Goal: Information Seeking & Learning: Learn about a topic

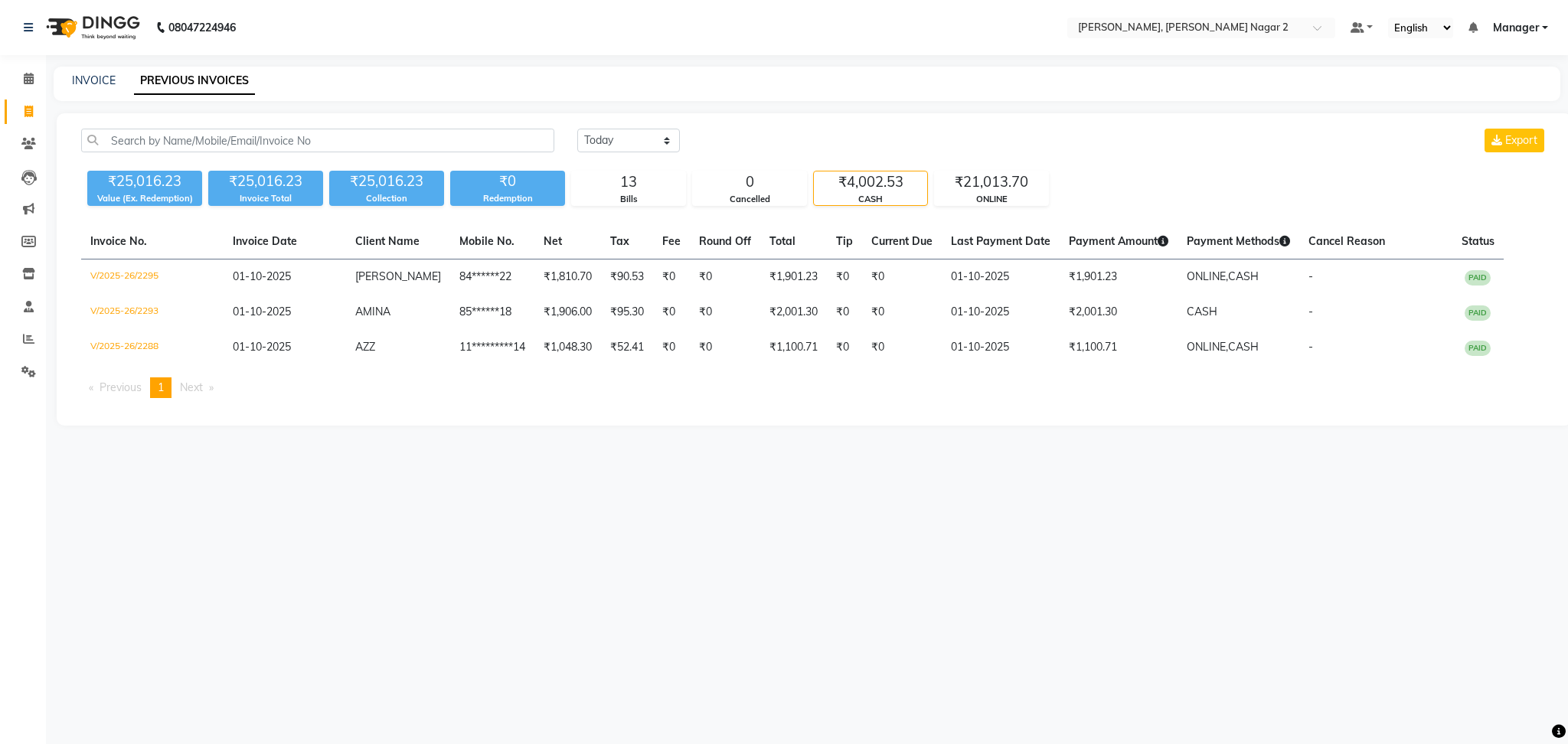
select select "[DATE]"
click at [93, 78] on link "INVOICE" at bounding box center [93, 80] width 44 height 14
select select "service"
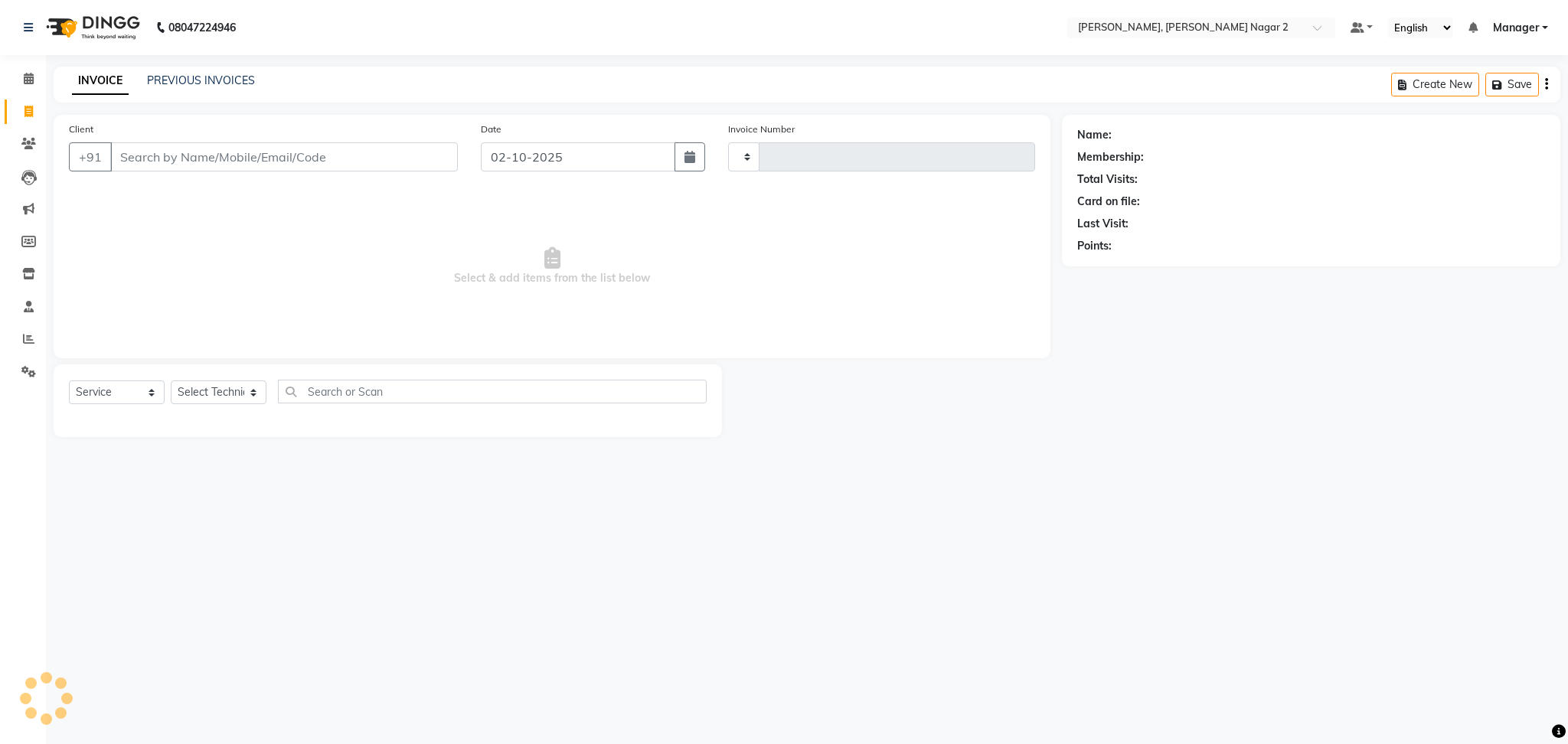
type input "2301"
select select "4241"
click at [229, 78] on link "PREVIOUS INVOICES" at bounding box center [200, 80] width 108 height 14
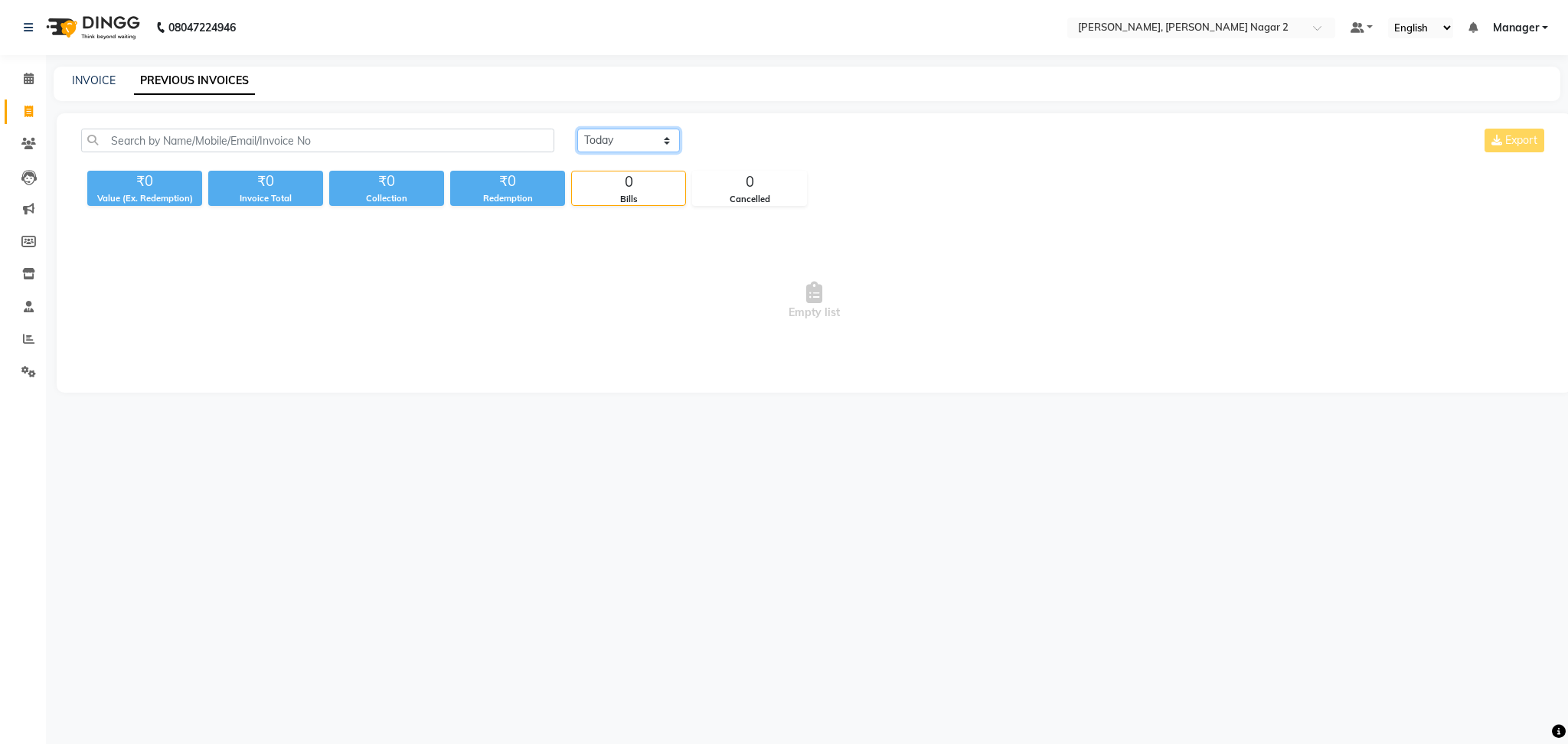
click at [634, 135] on select "[DATE] [DATE] Custom Range" at bounding box center [629, 140] width 102 height 24
select select "[DATE]"
click at [578, 129] on select "[DATE] [DATE] Custom Range" at bounding box center [629, 140] width 102 height 24
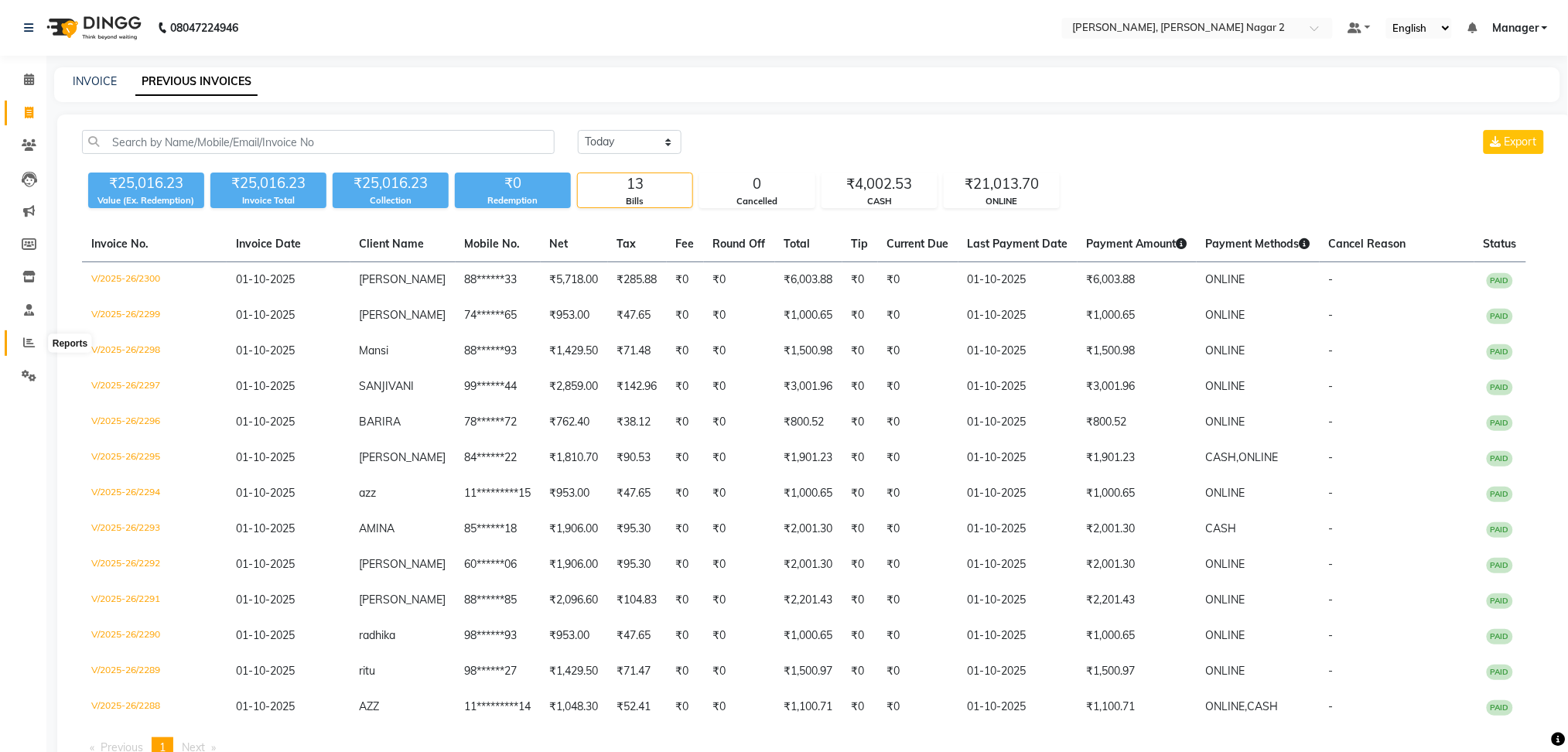
click at [25, 346] on icon at bounding box center [29, 342] width 11 height 11
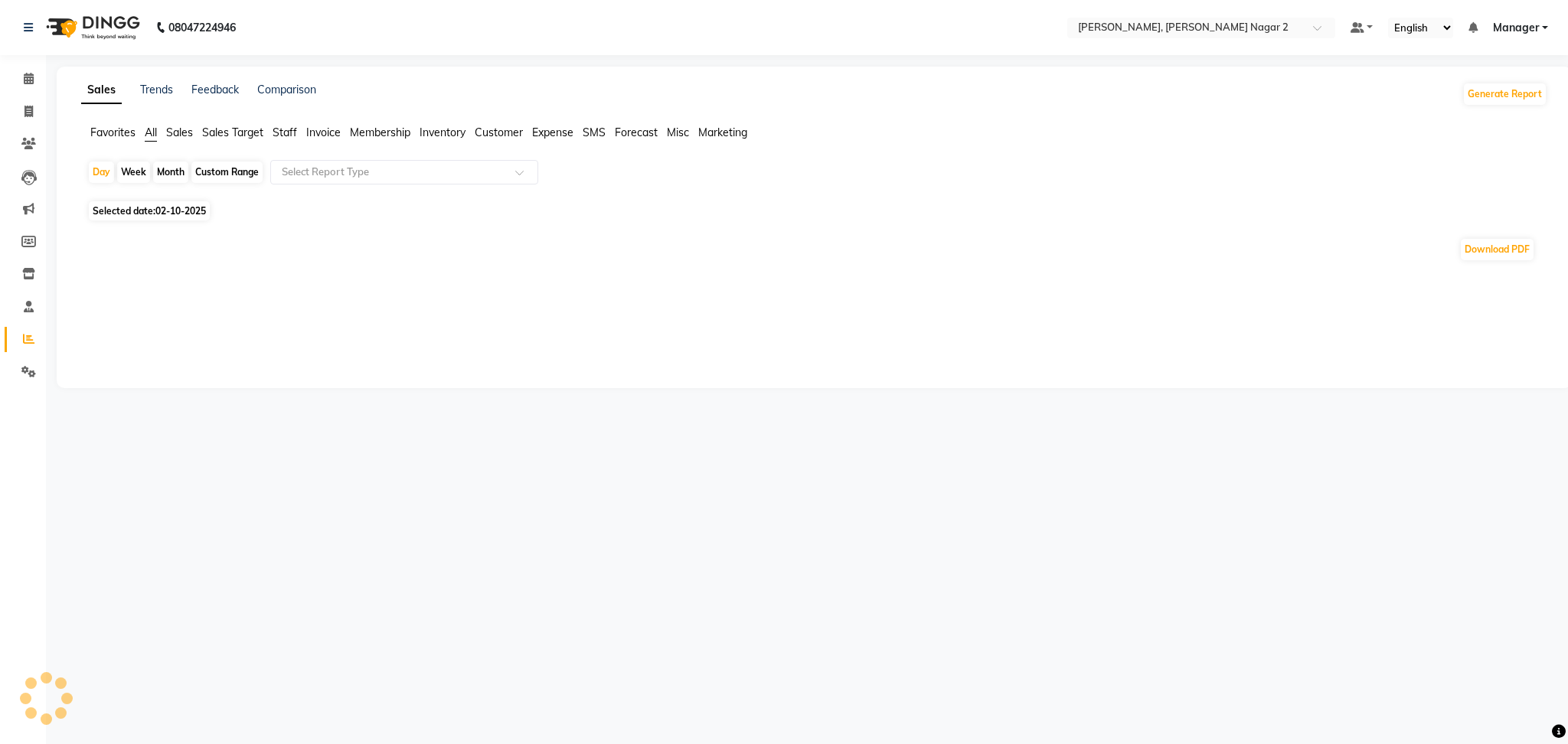
click at [289, 132] on span "Staff" at bounding box center [284, 132] width 25 height 14
click at [95, 169] on div "Day" at bounding box center [101, 172] width 26 height 22
select select "10"
select select "2025"
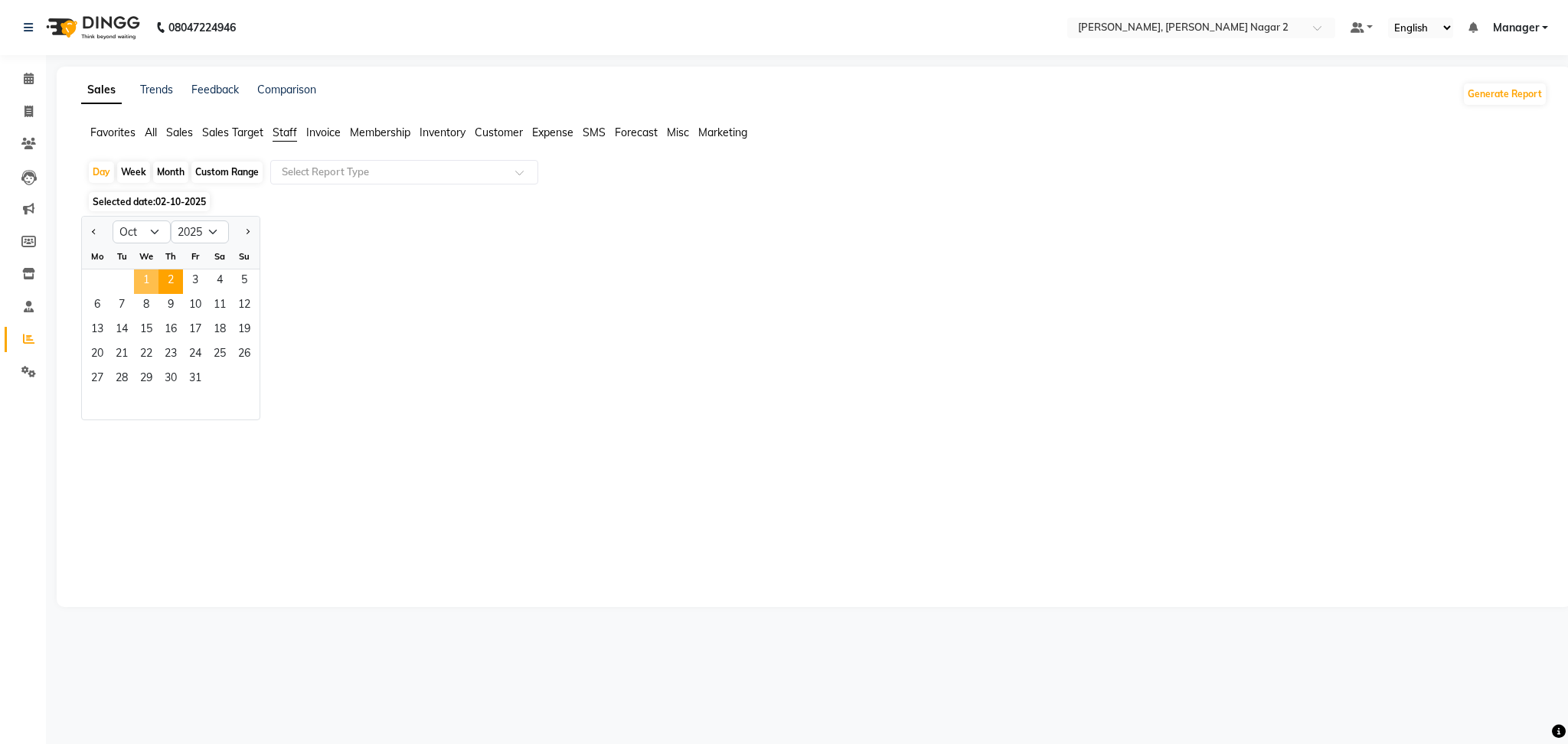
click at [150, 291] on span "1" at bounding box center [146, 281] width 25 height 25
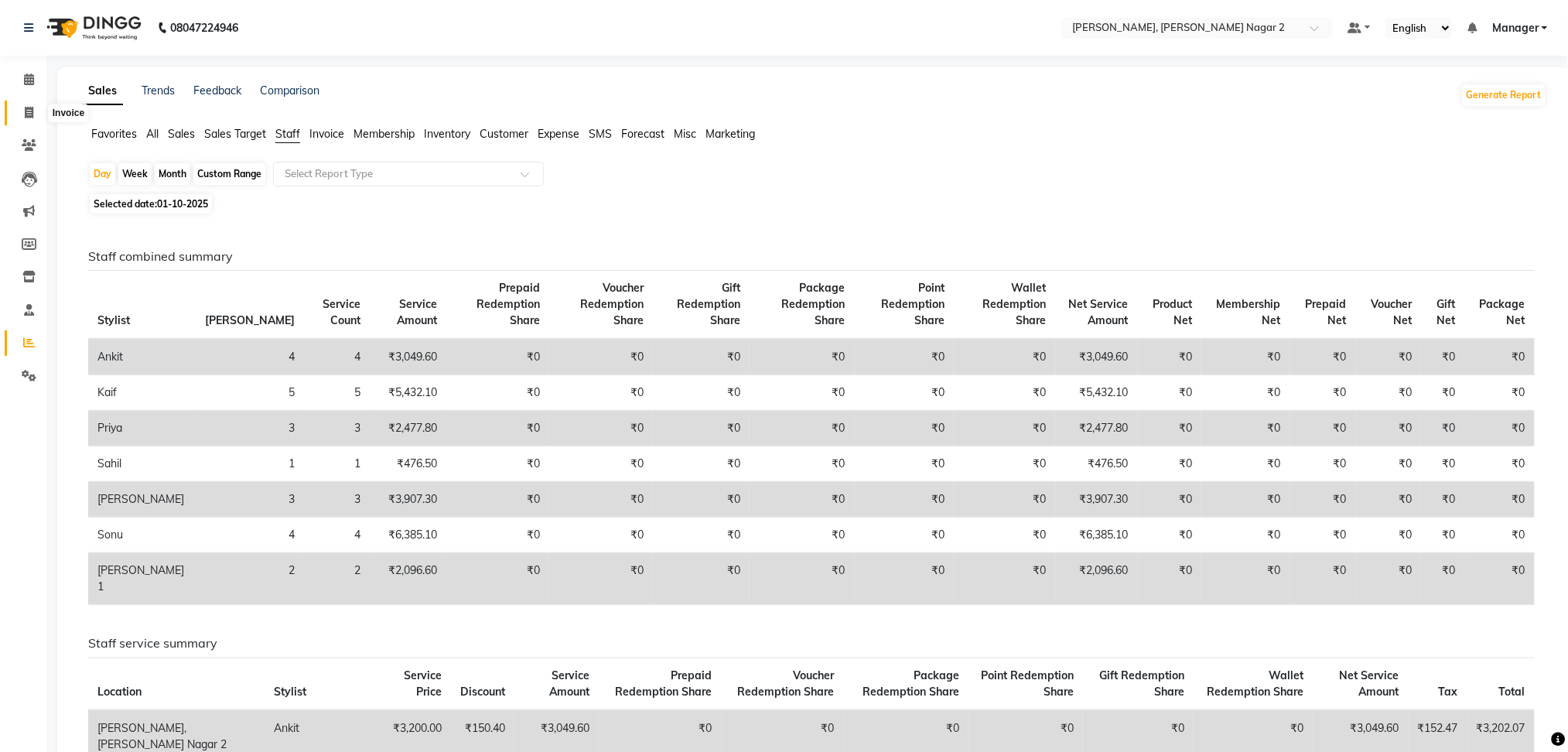
click at [28, 111] on icon at bounding box center [29, 112] width 9 height 11
select select "service"
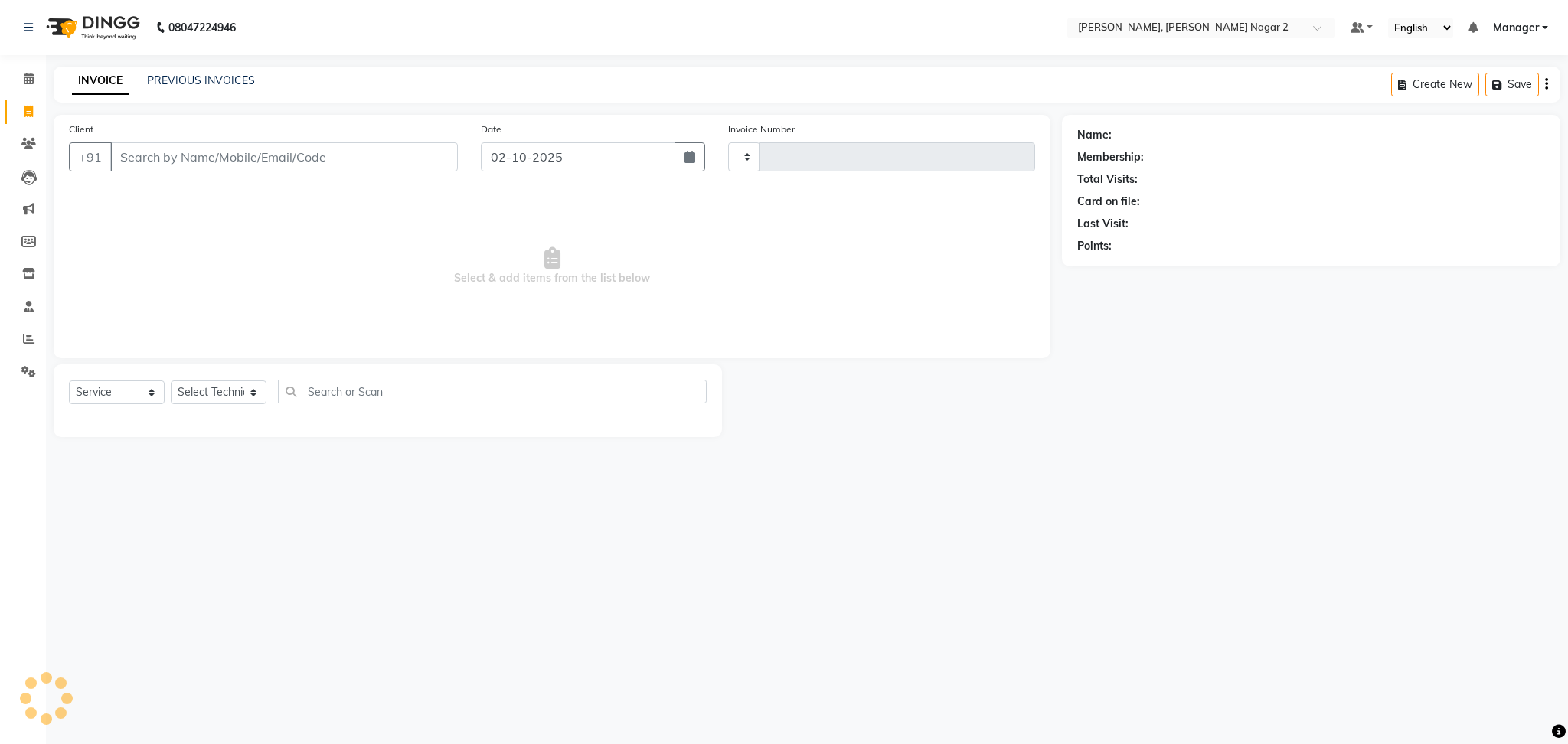
type input "2301"
select select "4241"
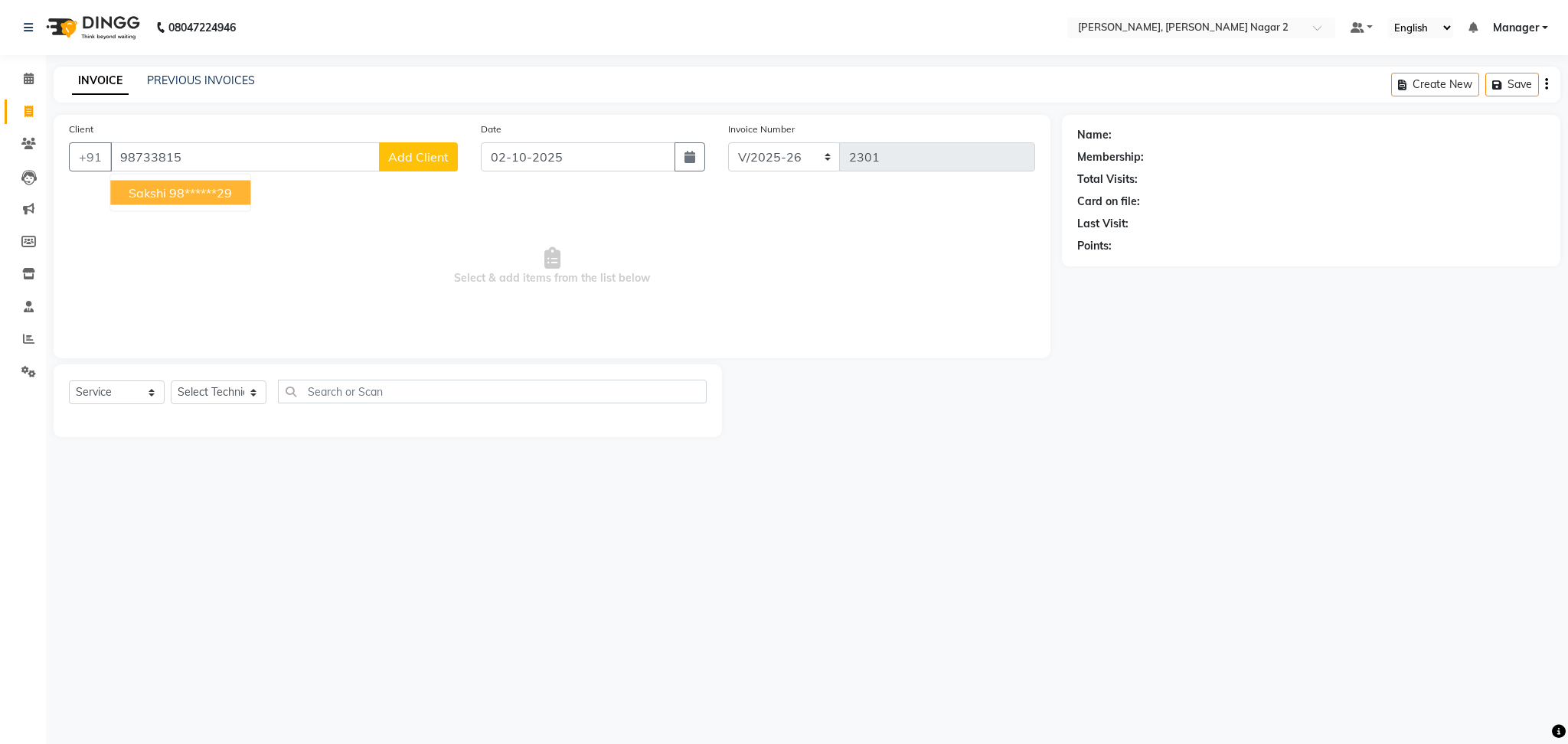
click at [186, 198] on ngb-highlight "98******29" at bounding box center [200, 192] width 63 height 15
type input "98******29"
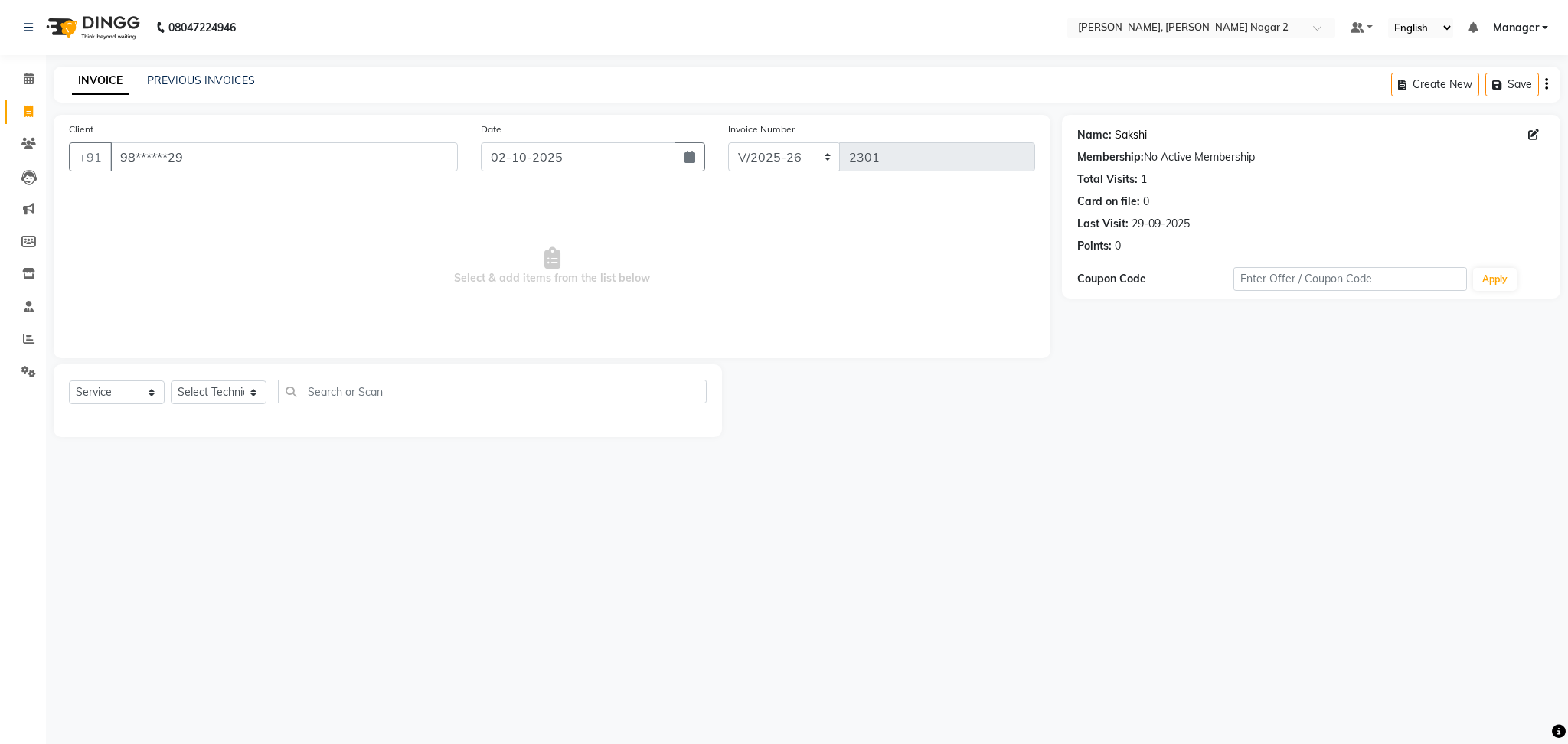
click at [1124, 130] on link "Sakshi" at bounding box center [1130, 135] width 32 height 16
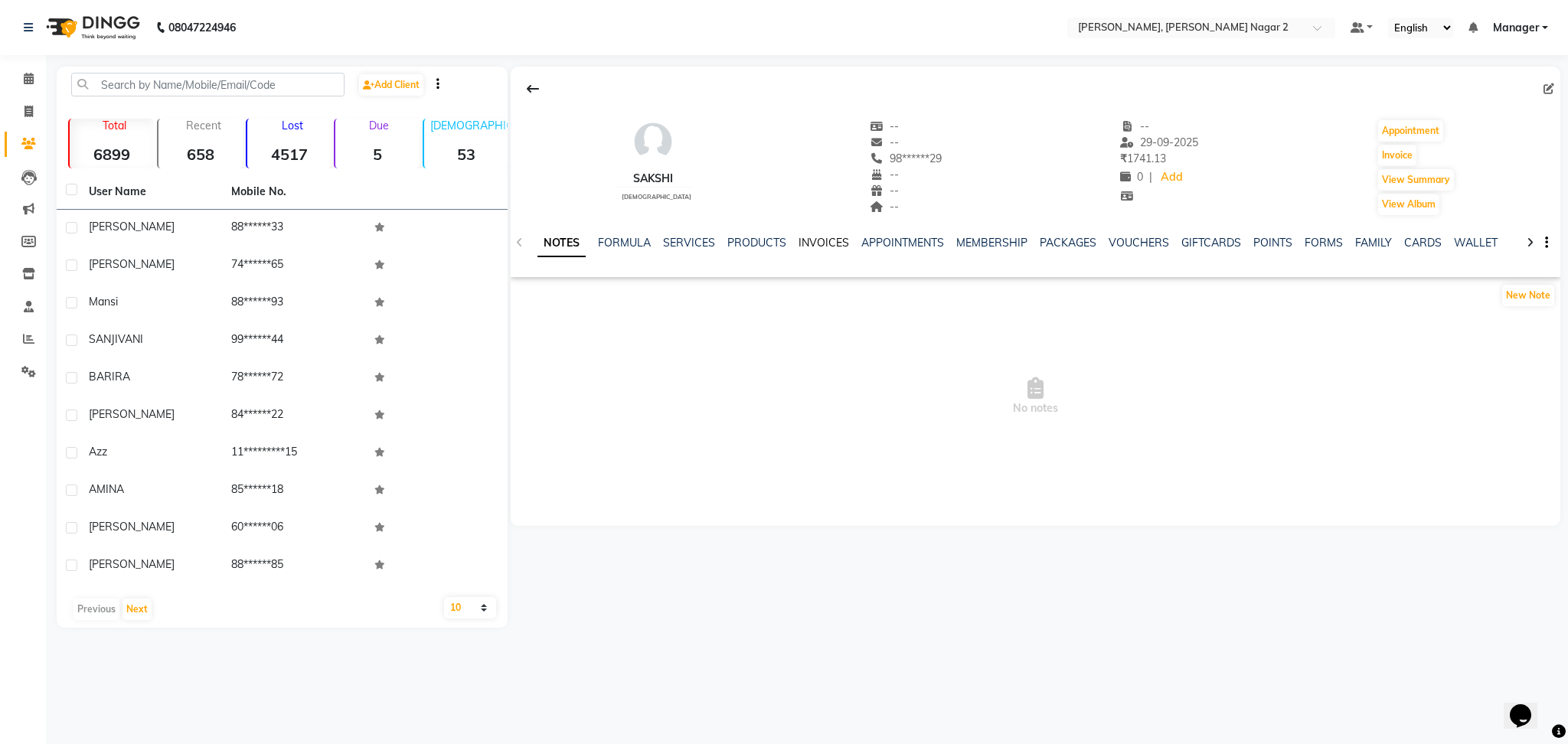
click at [824, 243] on link "INVOICES" at bounding box center [824, 242] width 50 height 14
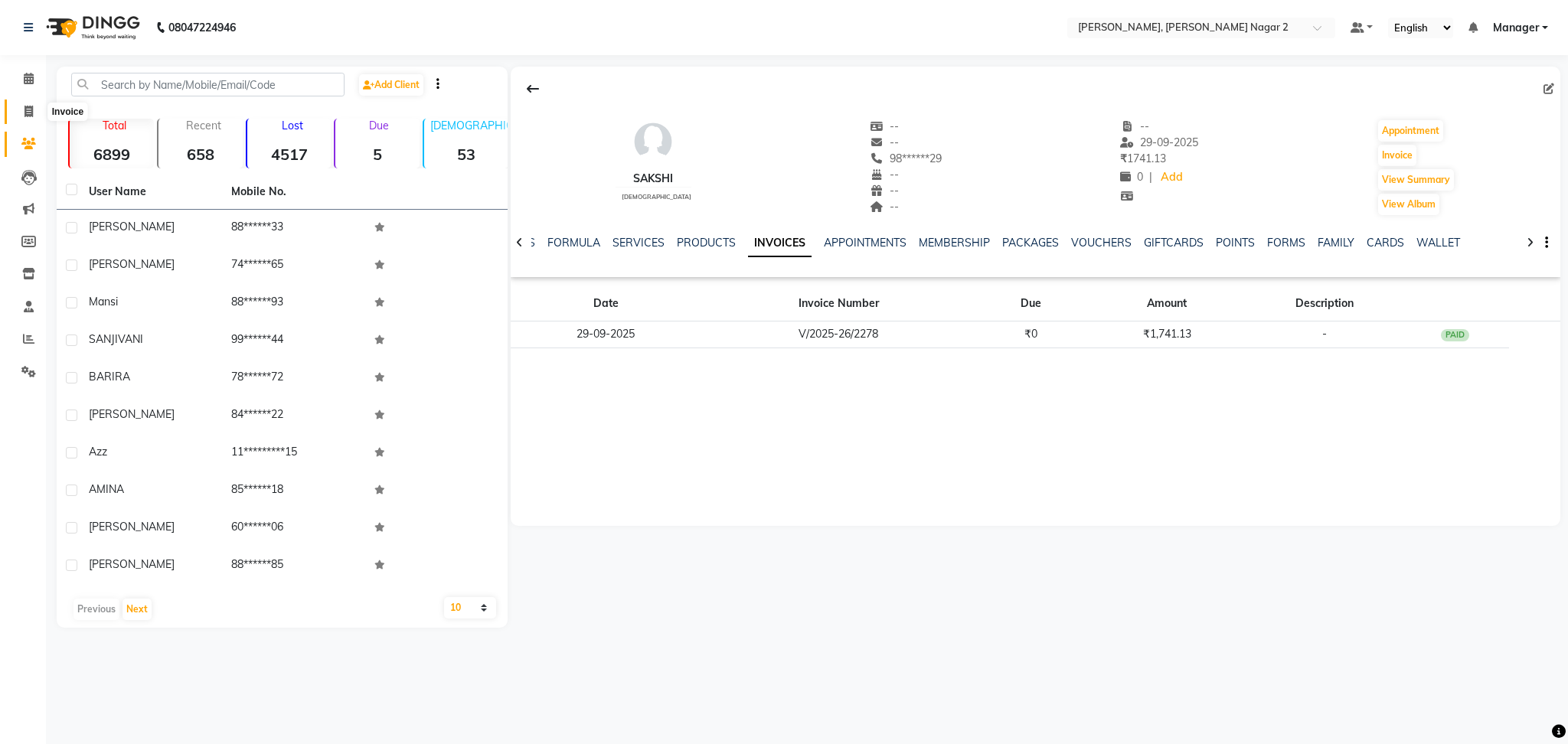
click at [19, 110] on span at bounding box center [29, 112] width 27 height 18
select select "service"
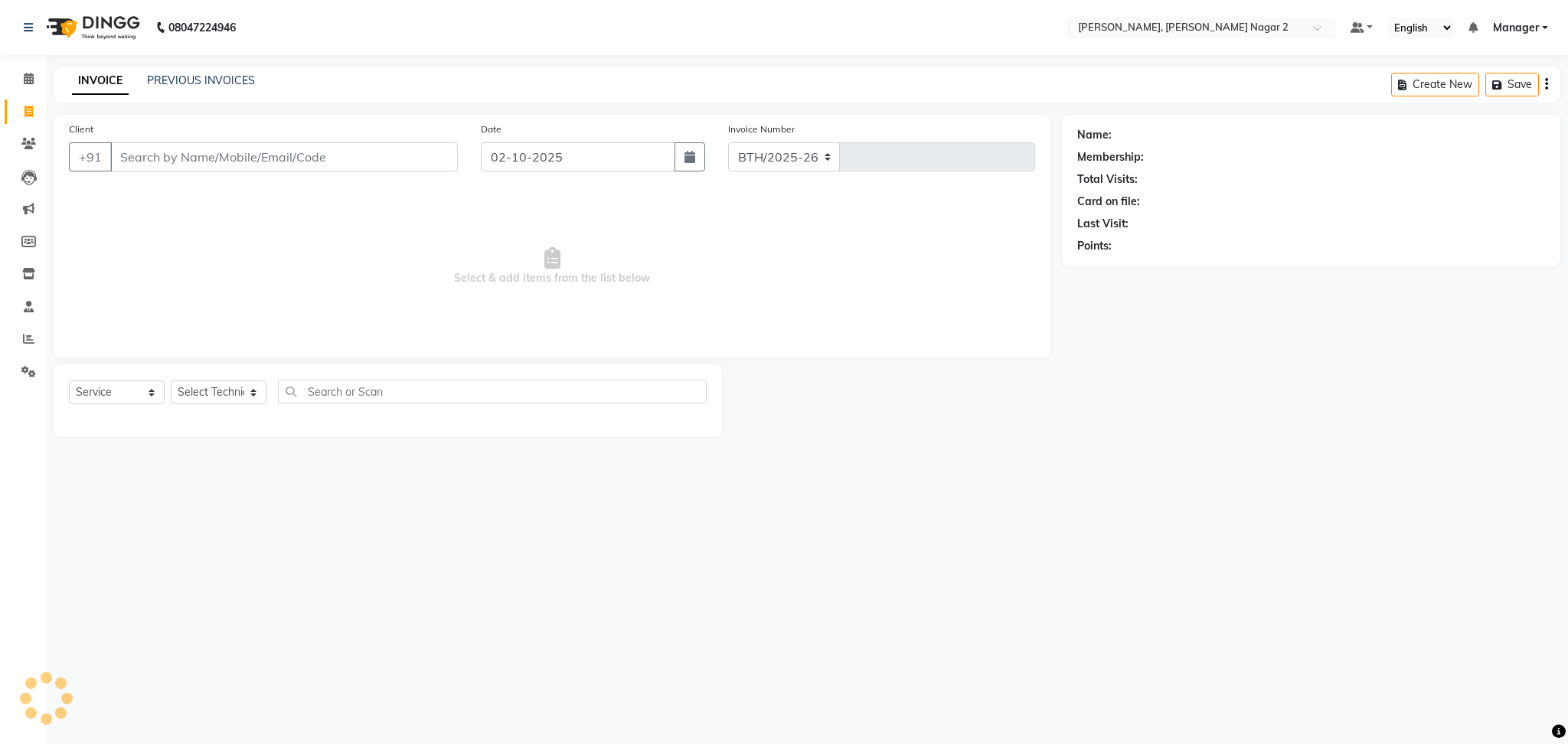
select select "4241"
type input "2301"
click at [31, 343] on icon at bounding box center [29, 338] width 11 height 11
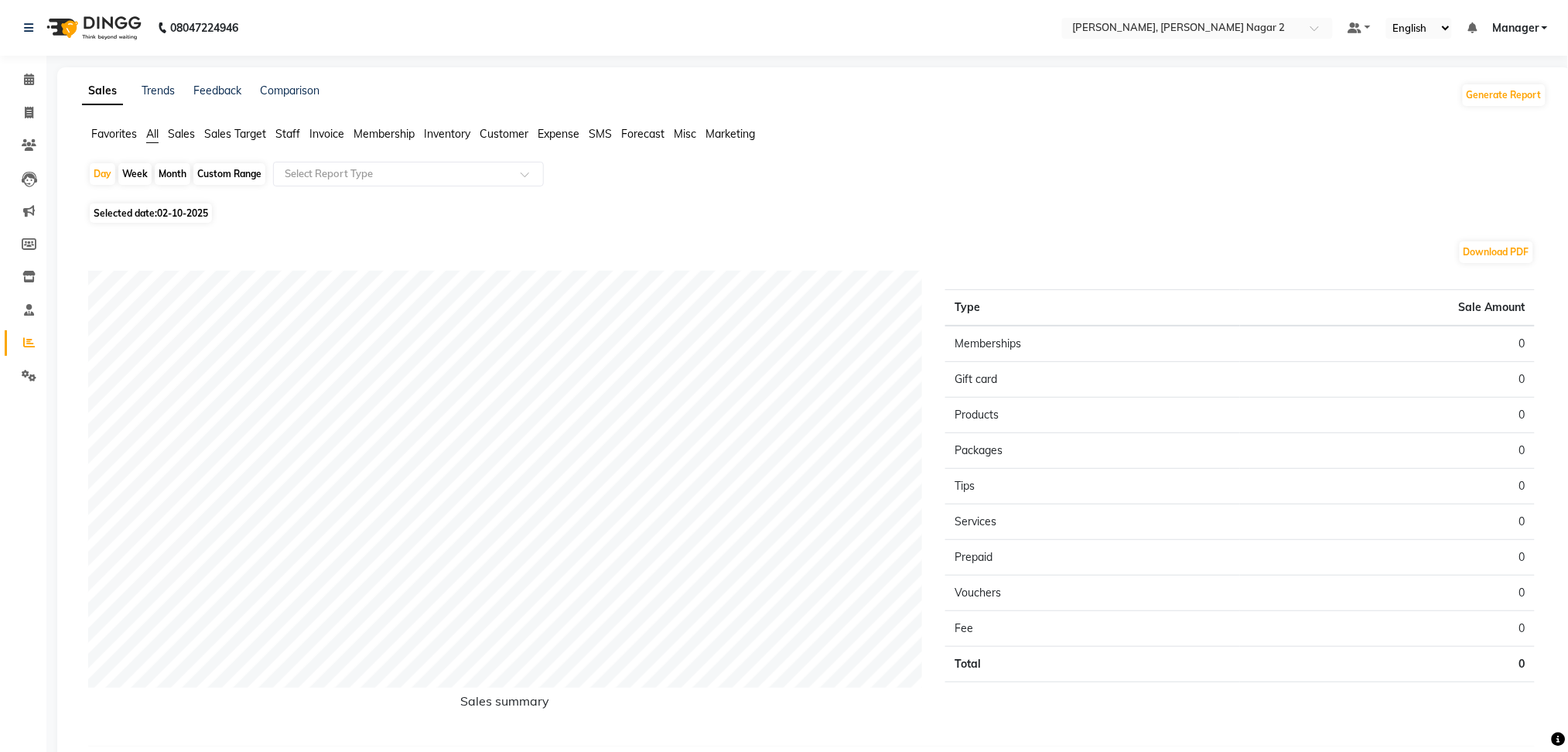
click at [166, 176] on div "Month" at bounding box center [173, 173] width 36 height 22
select select "10"
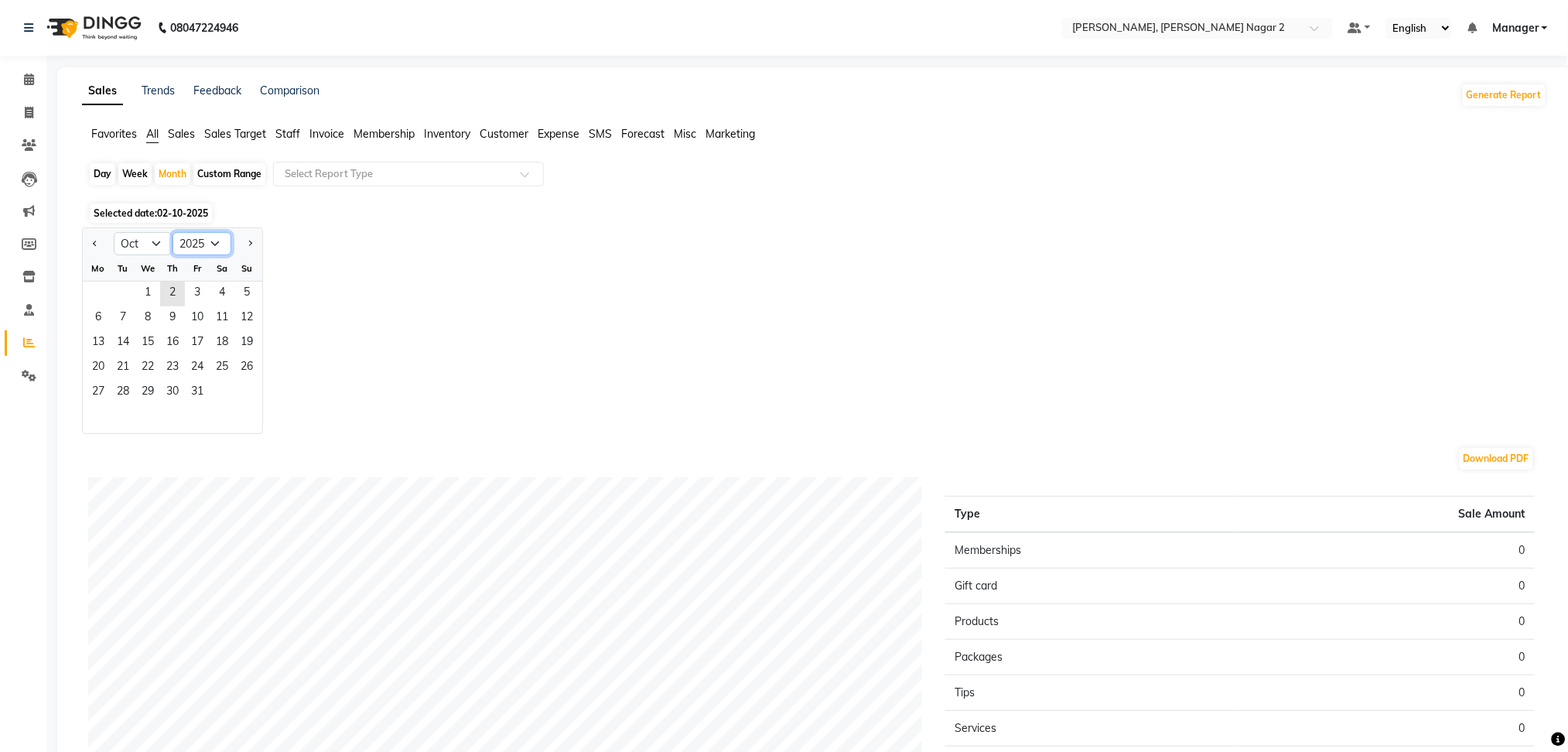
click at [217, 244] on select "2015 2016 2017 2018 2019 2020 2021 2022 2023 2024 2025 2026 2027 2028 2029 2030…" at bounding box center [202, 244] width 59 height 23
select select "2024"
click at [173, 232] on select "2015 2016 2017 2018 2019 2020 2021 2022 2023 2024 2025 2026 2027 2028 2029 2030…" at bounding box center [202, 244] width 59 height 23
click at [125, 286] on span "1" at bounding box center [123, 294] width 25 height 25
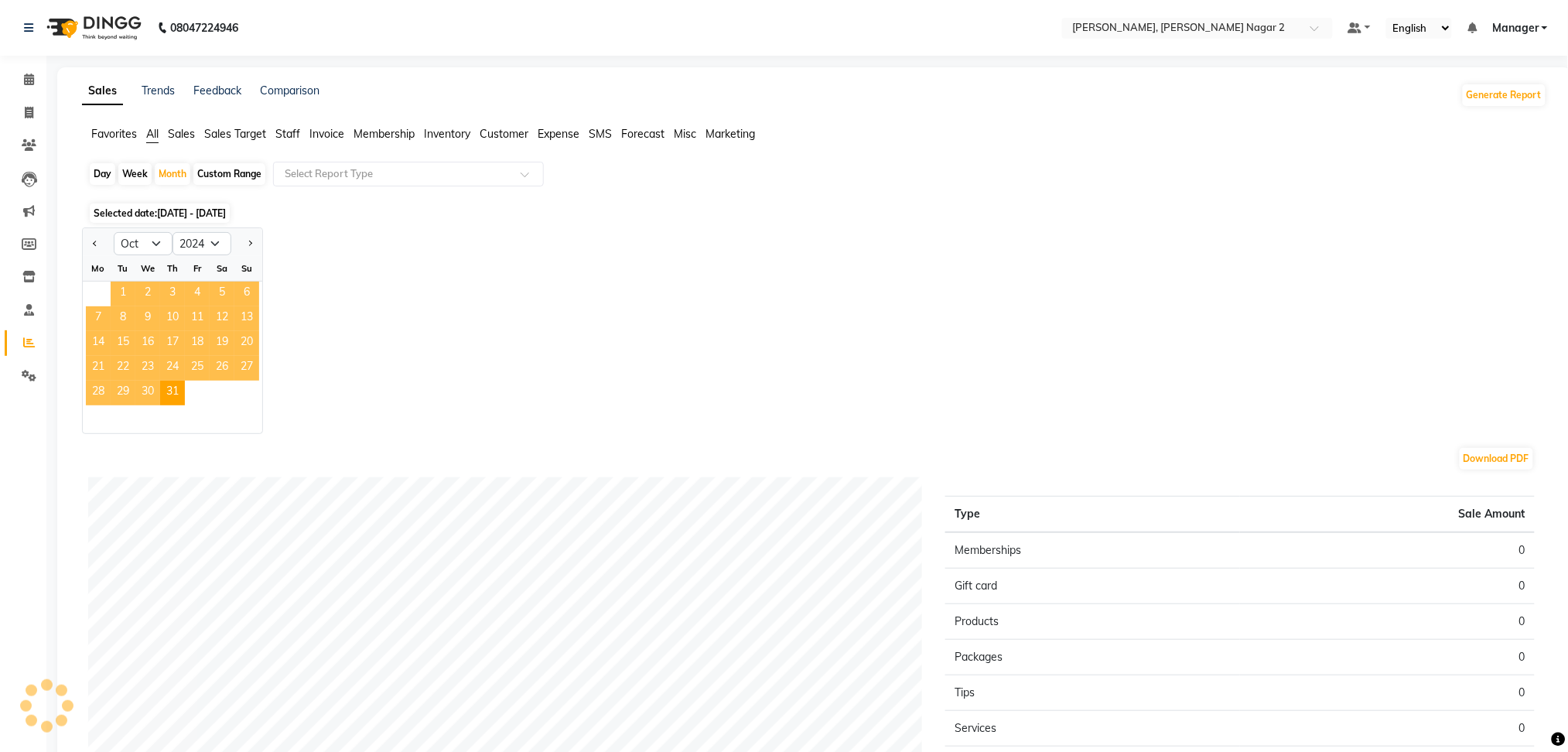
click at [125, 286] on span "1" at bounding box center [123, 294] width 25 height 25
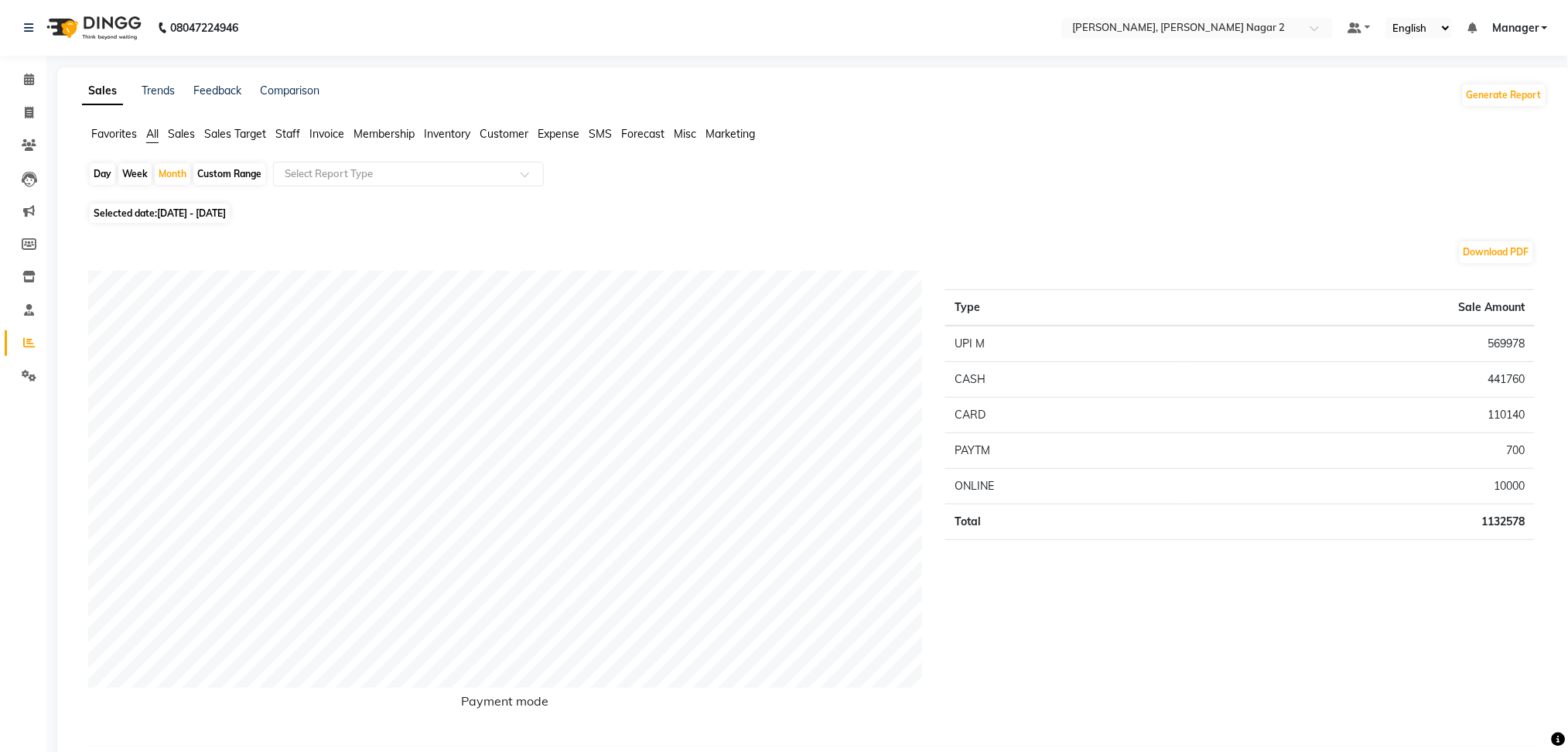
click at [292, 127] on span "Staff" at bounding box center [287, 133] width 25 height 14
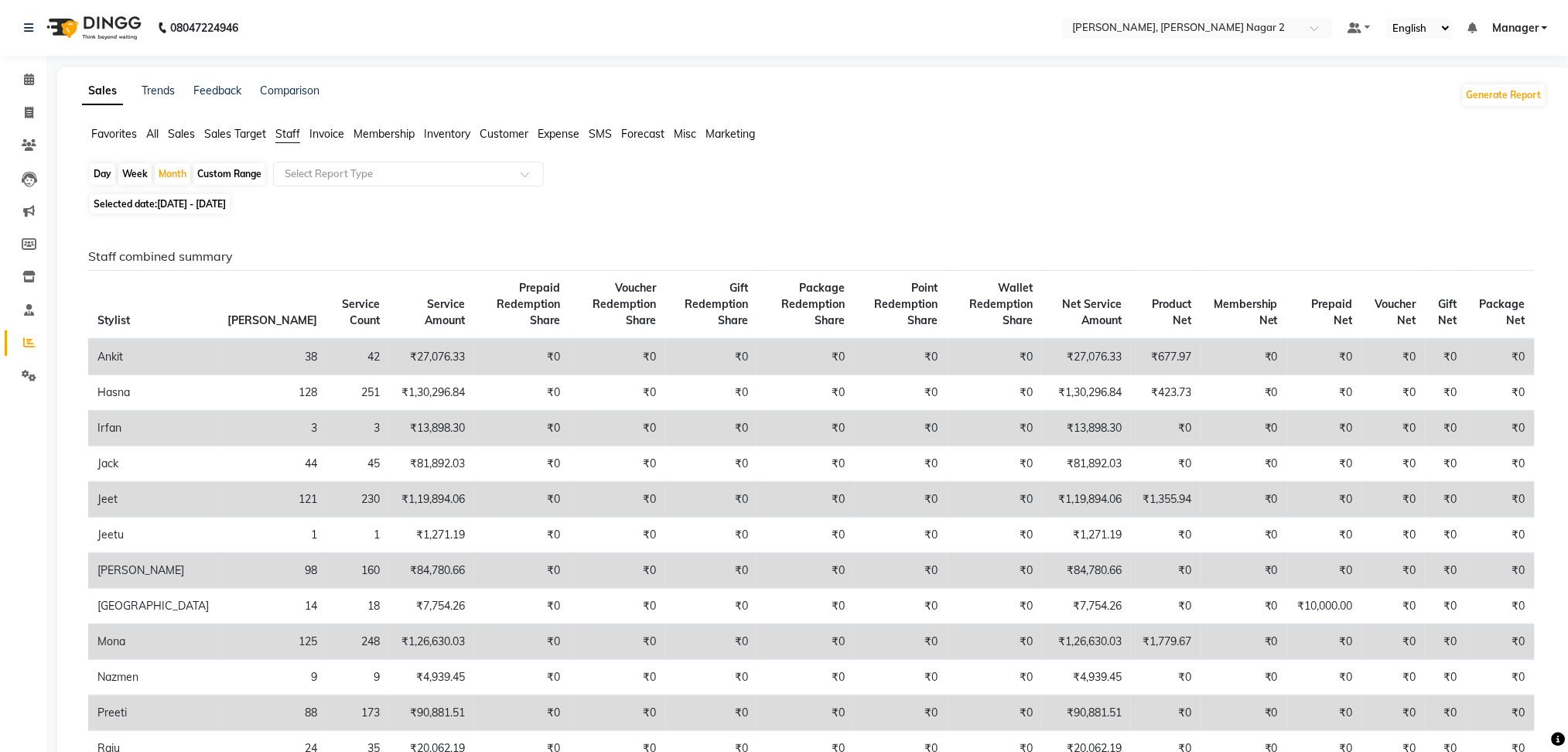
drag, startPoint x: 1567, startPoint y: 239, endPoint x: 1579, endPoint y: 377, distance: 138.5
click at [1568, 377] on html "08047224946 Select Location × Nailashes, Lajpat Nagar 2 Default Panel My Panel …" at bounding box center [784, 376] width 1568 height 752
click at [1459, 203] on div "Selected date: 01-10-2024 - 31-10-2024" at bounding box center [817, 203] width 1459 height 16
click at [178, 180] on div "Month" at bounding box center [173, 173] width 36 height 22
select select "10"
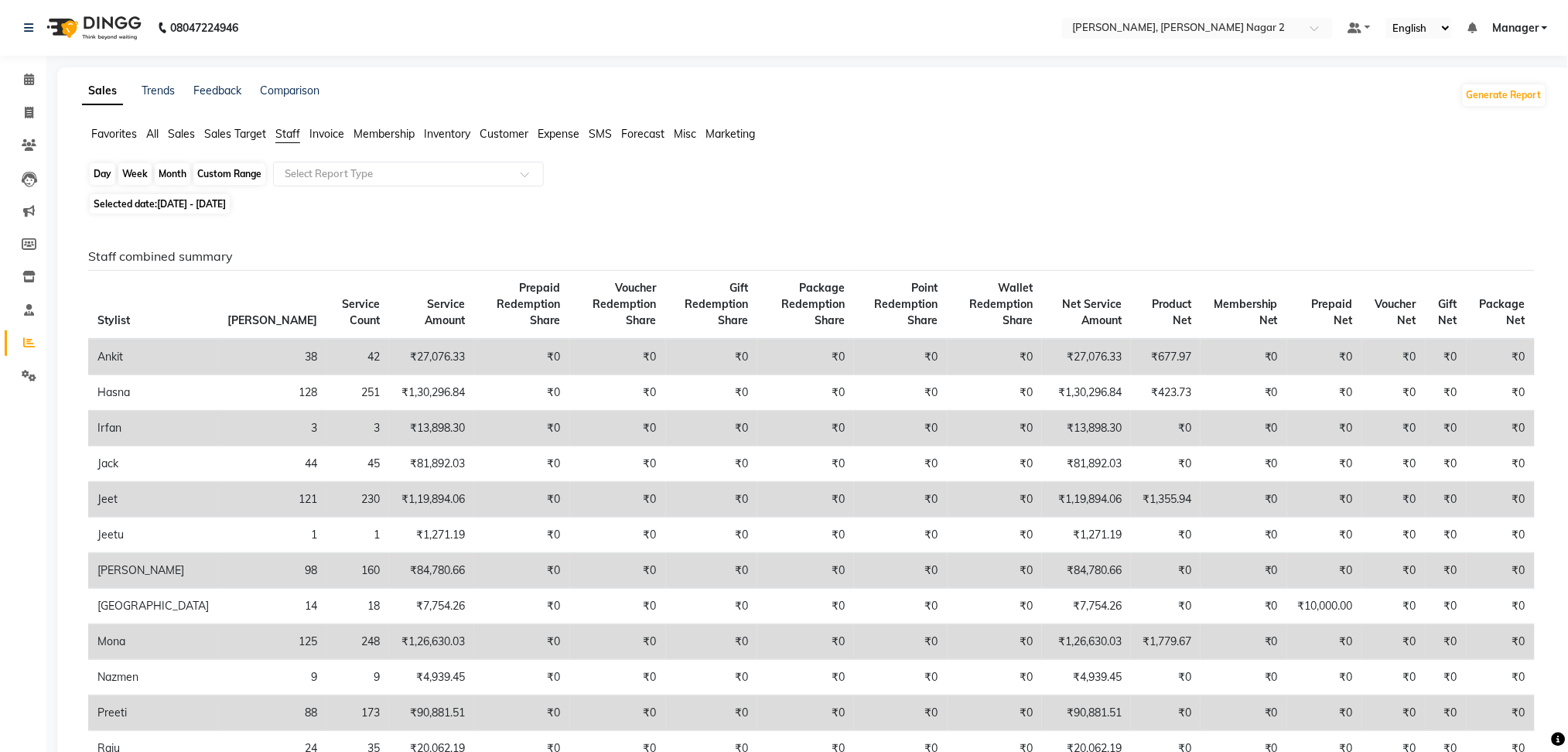
select select "2024"
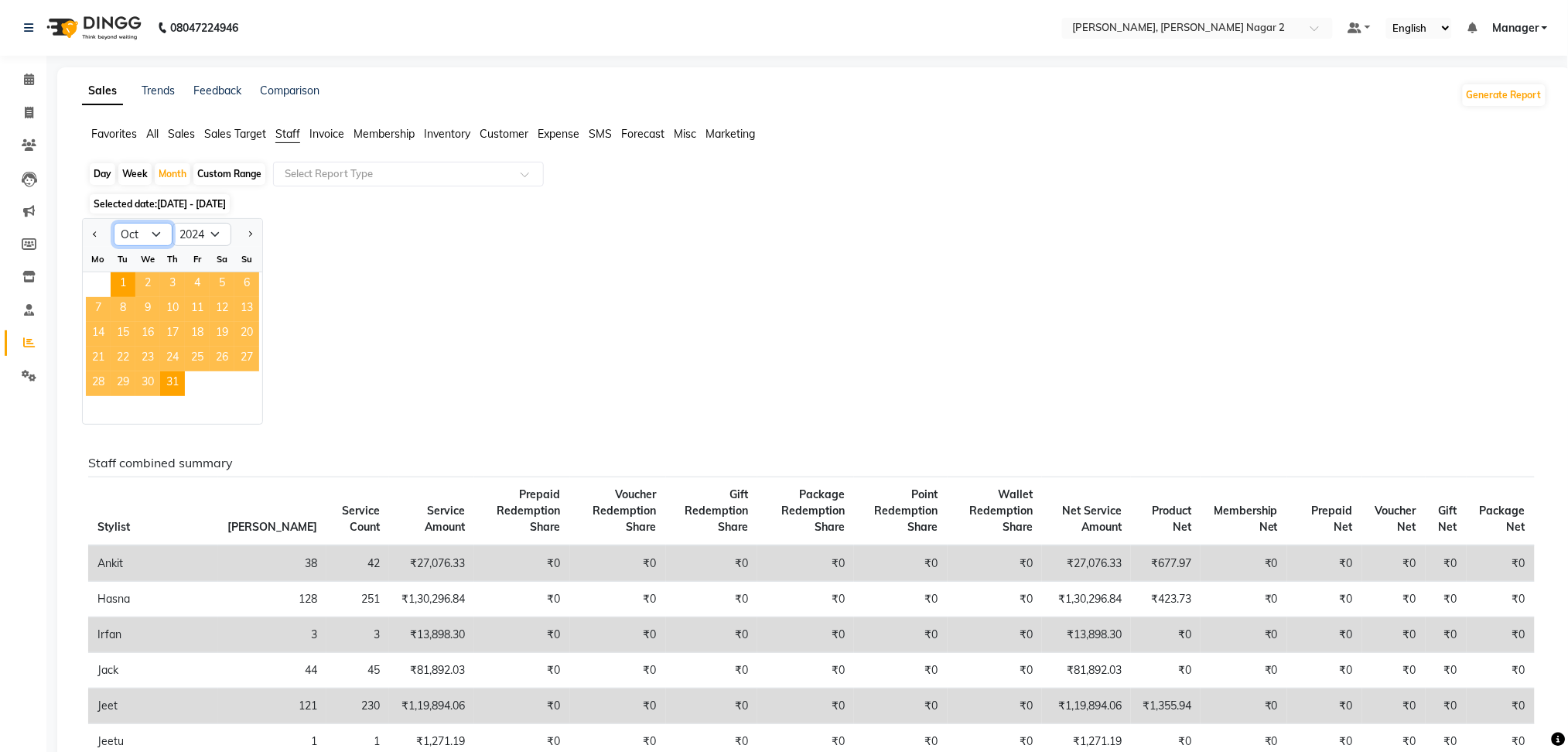
click at [156, 231] on select "Jan Feb Mar Apr May Jun Jul Aug Sep Oct Nov Dec" at bounding box center [143, 234] width 59 height 23
select select "11"
click at [114, 223] on select "Jan Feb Mar Apr May Jun Jul Aug Sep Oct Nov Dec" at bounding box center [143, 234] width 59 height 23
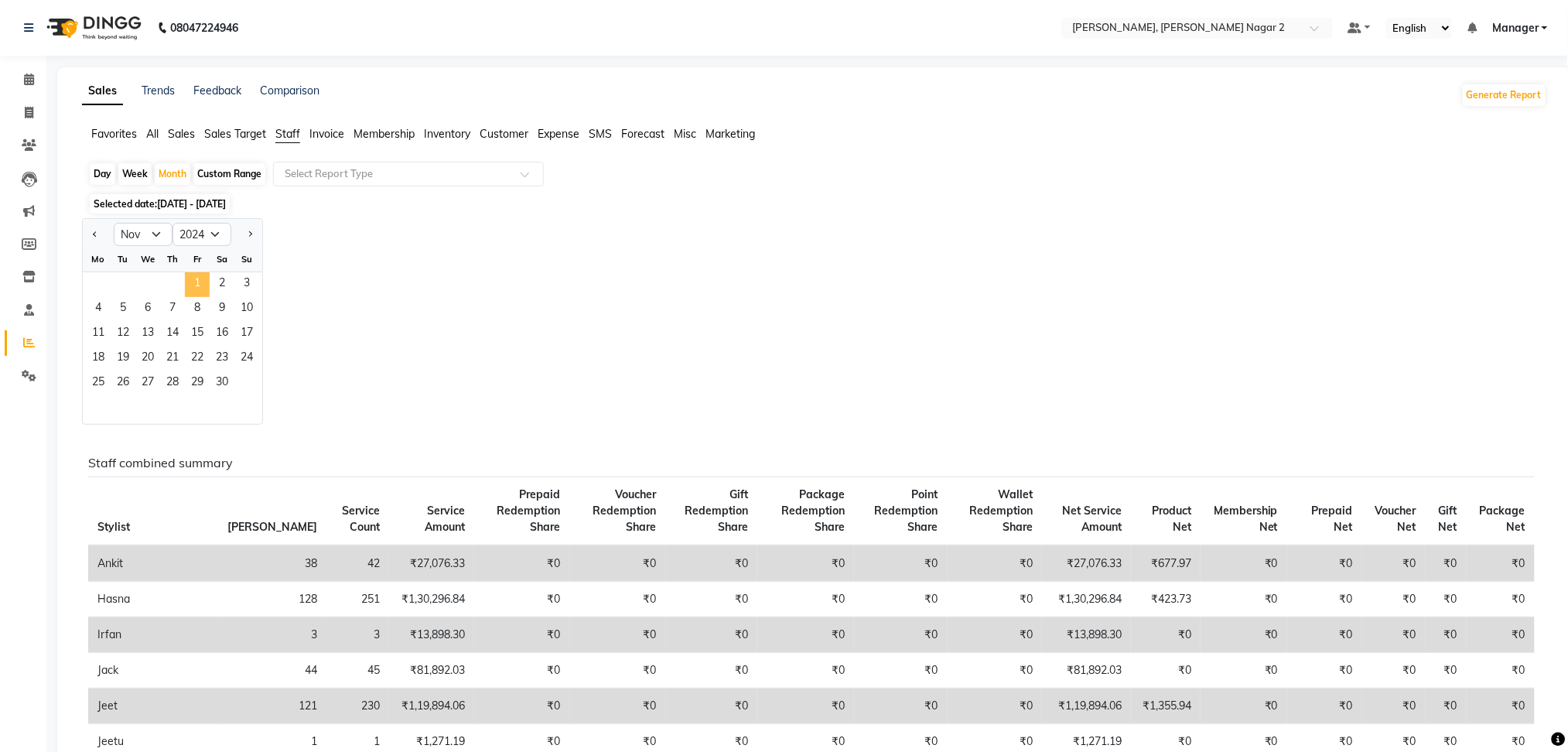
click at [192, 285] on span "1" at bounding box center [197, 284] width 25 height 25
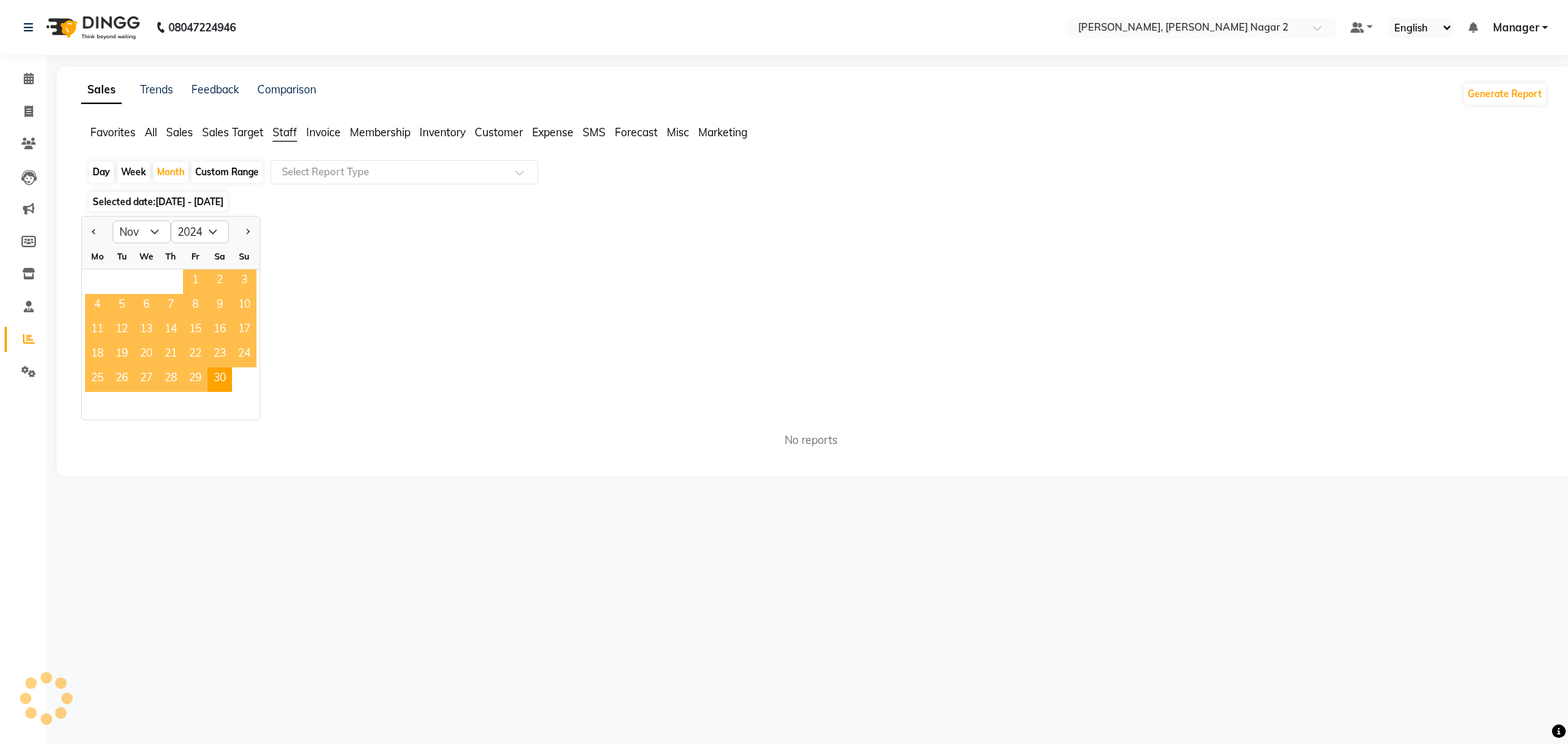
click at [190, 282] on span "1" at bounding box center [195, 281] width 25 height 25
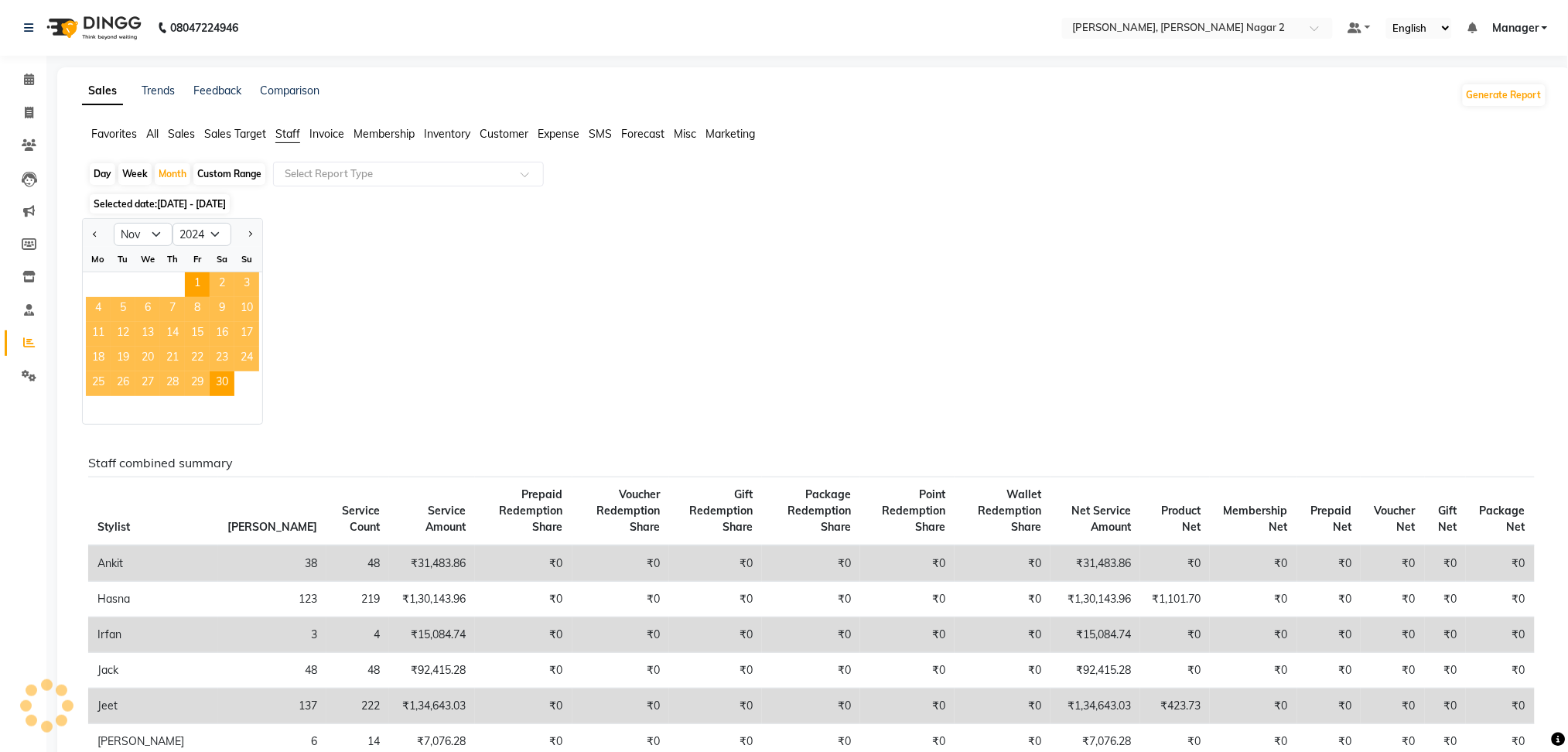
click at [289, 138] on span "Staff" at bounding box center [287, 133] width 25 height 14
